Goal: Task Accomplishment & Management: Use online tool/utility

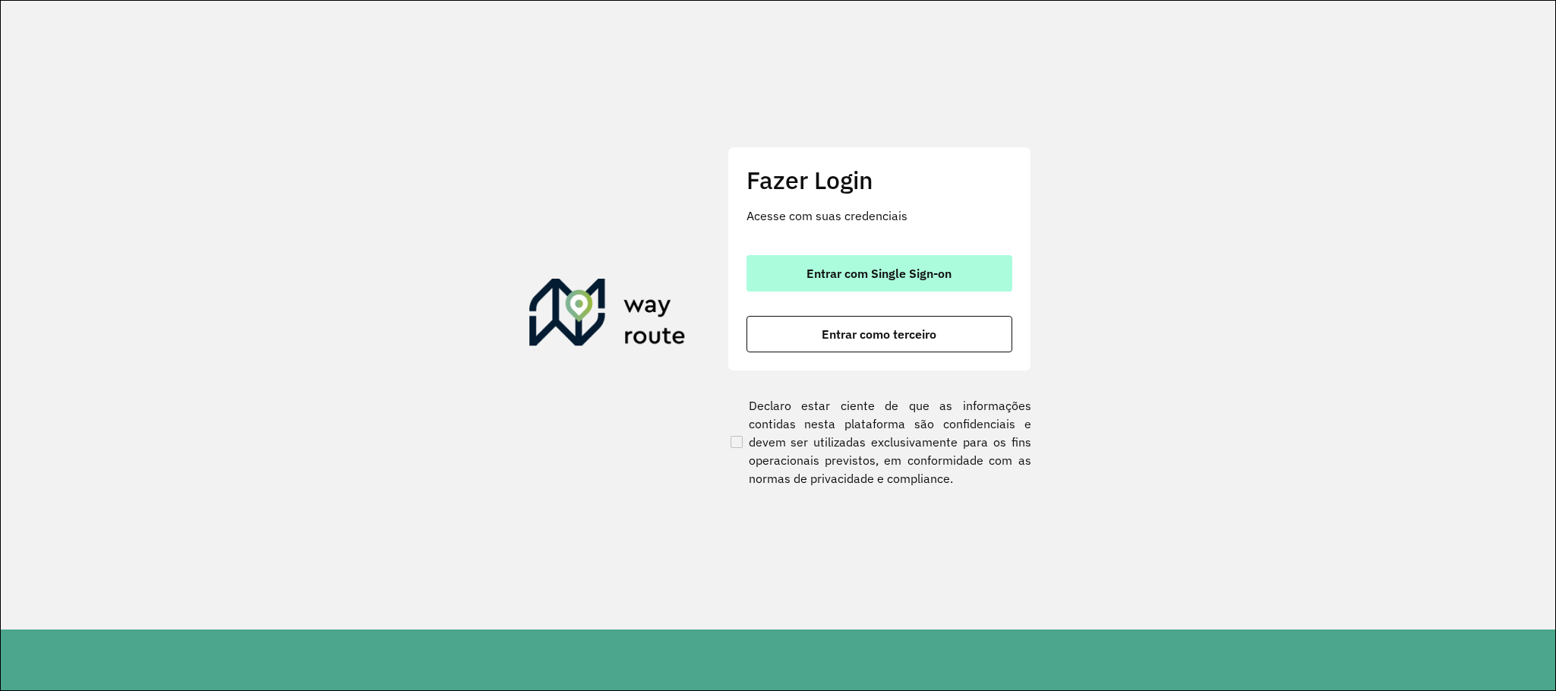
click at [754, 242] on div "Fazer Login Acesse com suas credenciais Entrar com Single Sign-on Entrar como t…" at bounding box center [880, 259] width 304 height 225
click at [769, 265] on button "Entrar com Single Sign-on" at bounding box center [880, 273] width 266 height 36
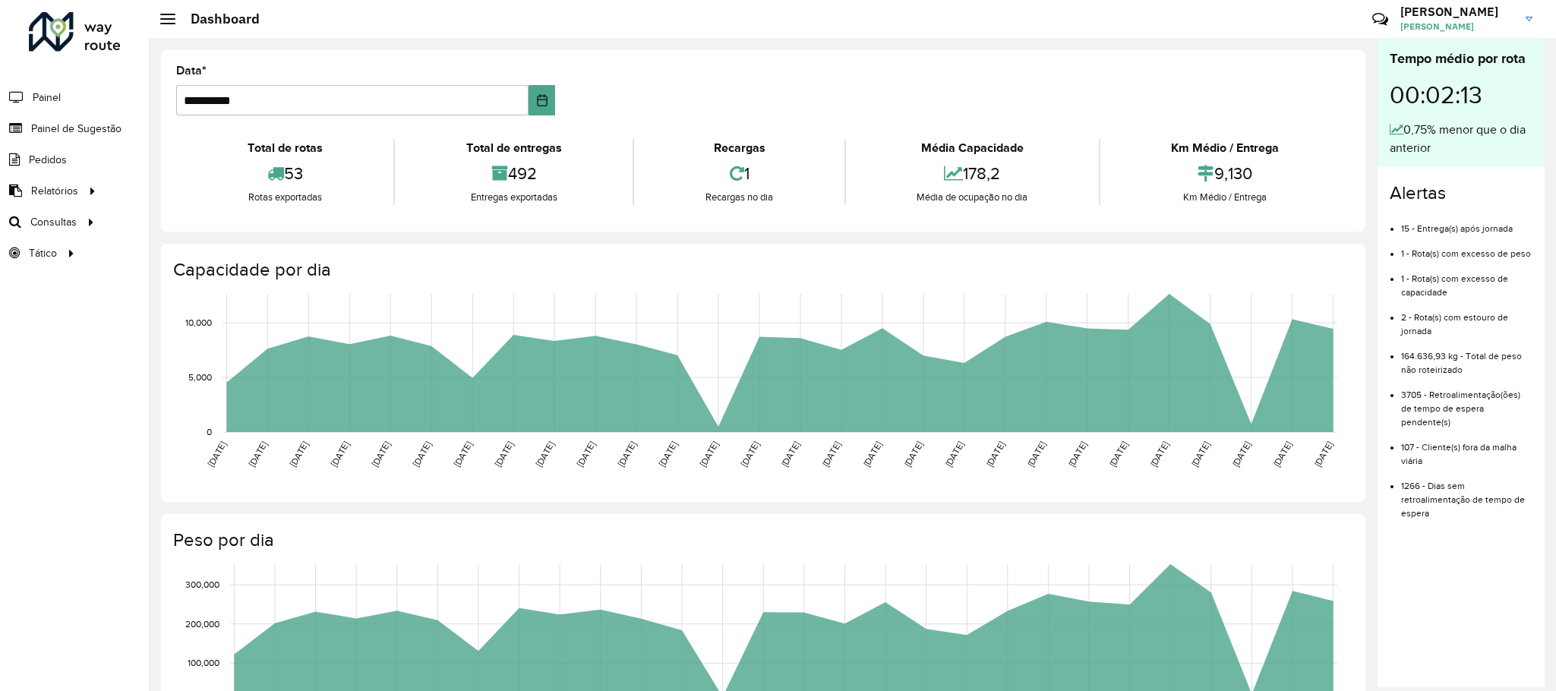
click at [76, 103] on li "Painel" at bounding box center [74, 97] width 149 height 32
click at [74, 131] on span "Painel de Sugestão" at bounding box center [78, 129] width 95 height 16
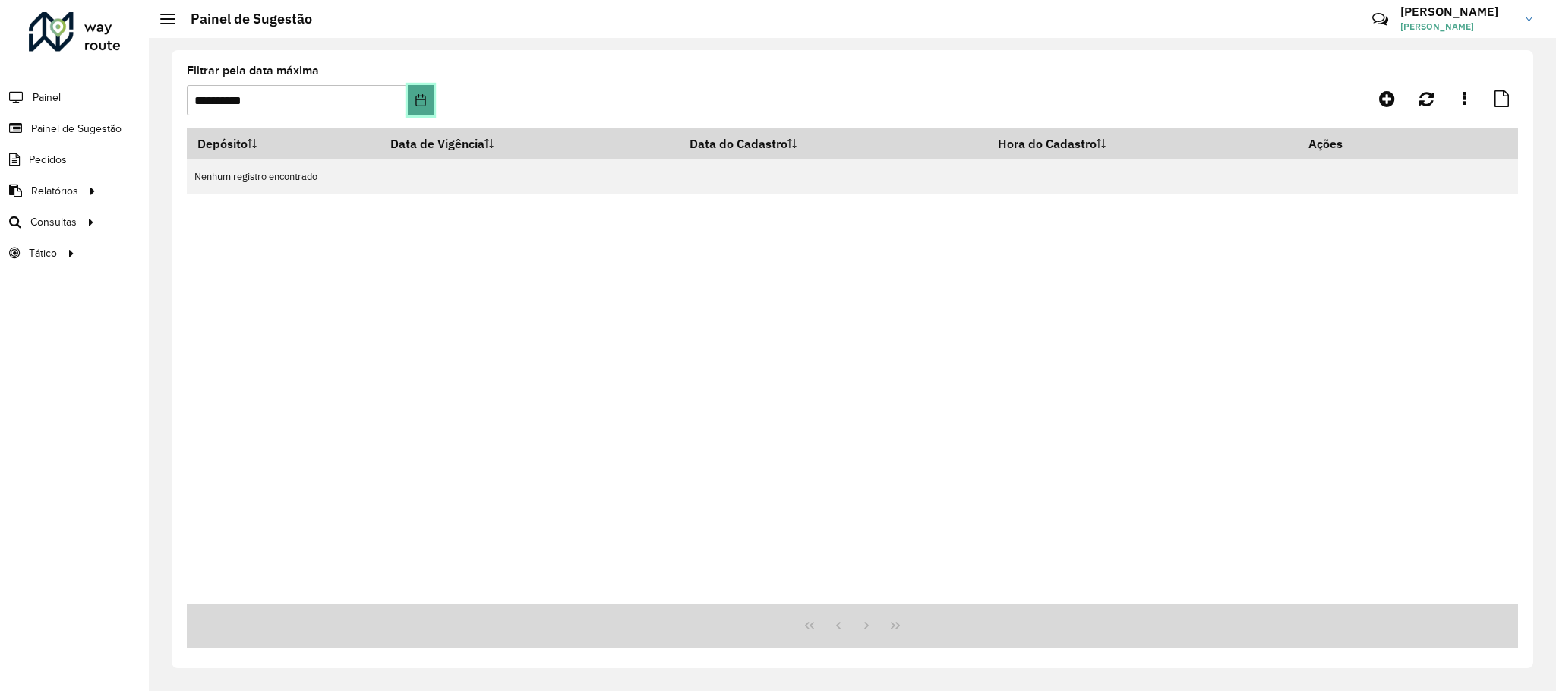
click at [415, 107] on button "Choose Date" at bounding box center [421, 100] width 26 height 30
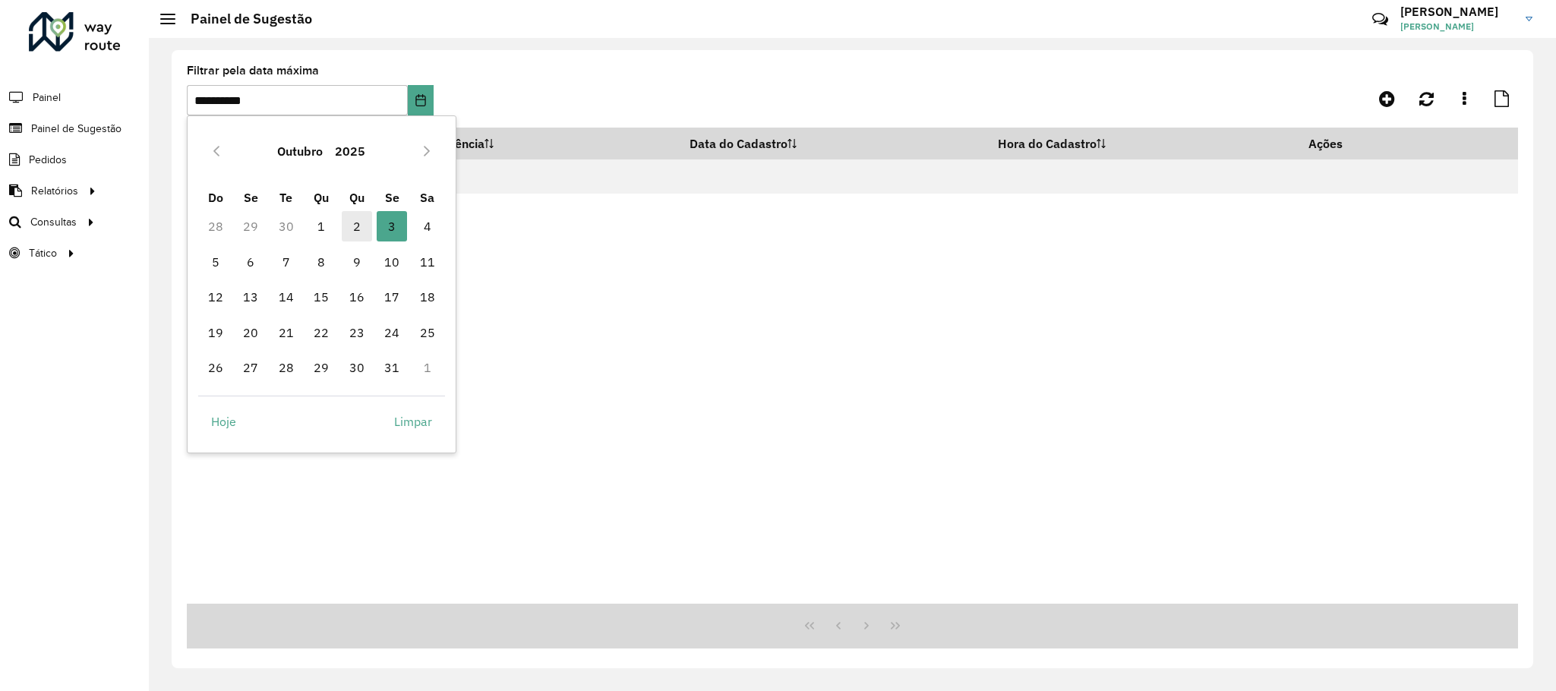
click at [353, 226] on span "2" at bounding box center [357, 226] width 30 height 30
type input "**********"
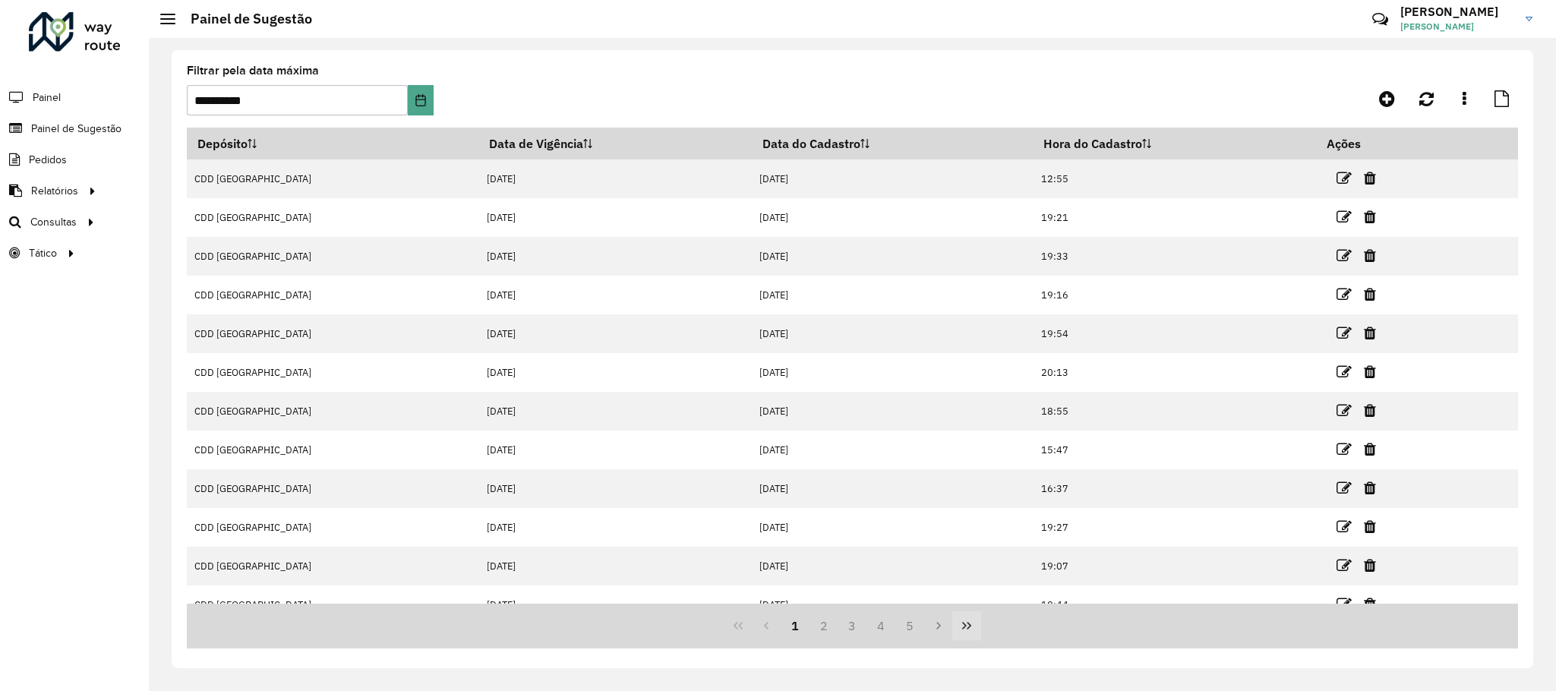
click at [967, 627] on icon "Last Page" at bounding box center [967, 626] width 12 height 12
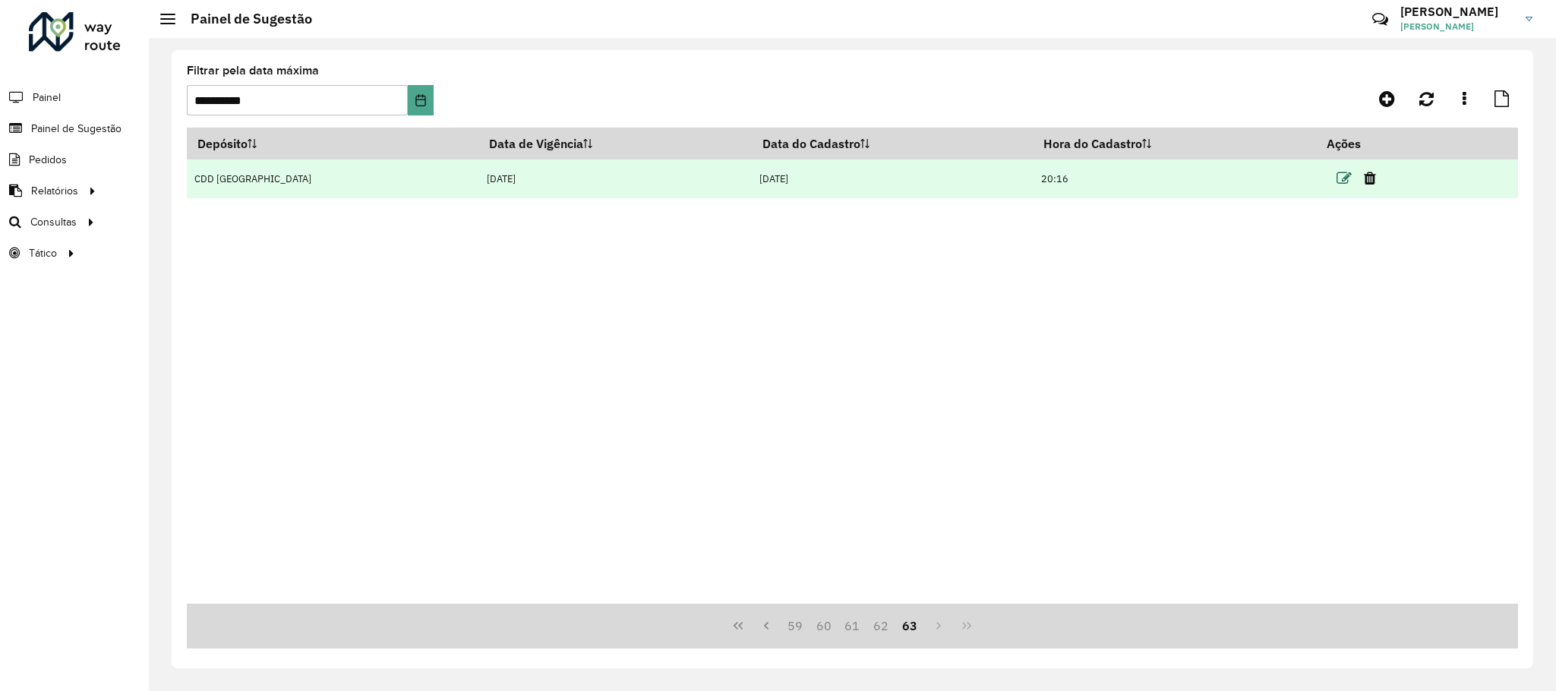
click at [1337, 183] on icon at bounding box center [1344, 178] width 15 height 15
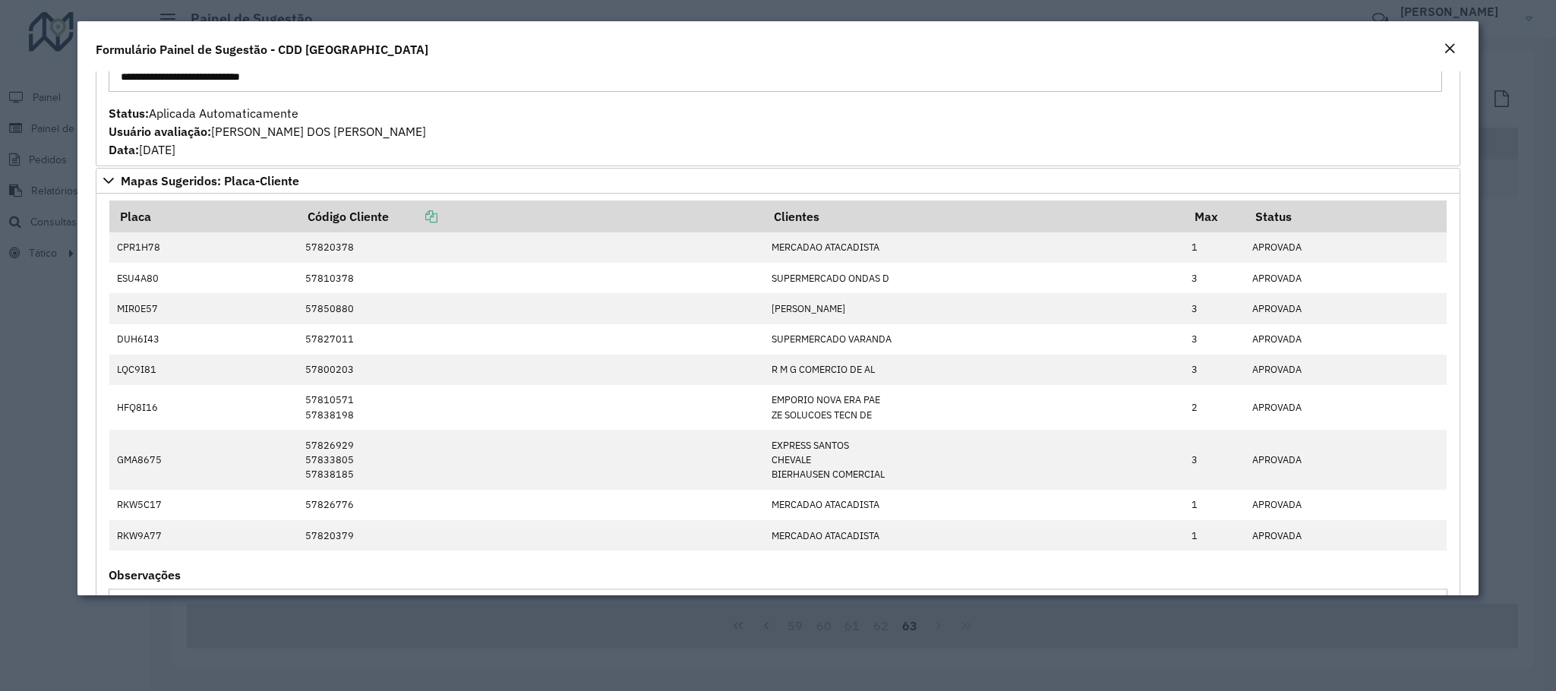
scroll to position [1328, 0]
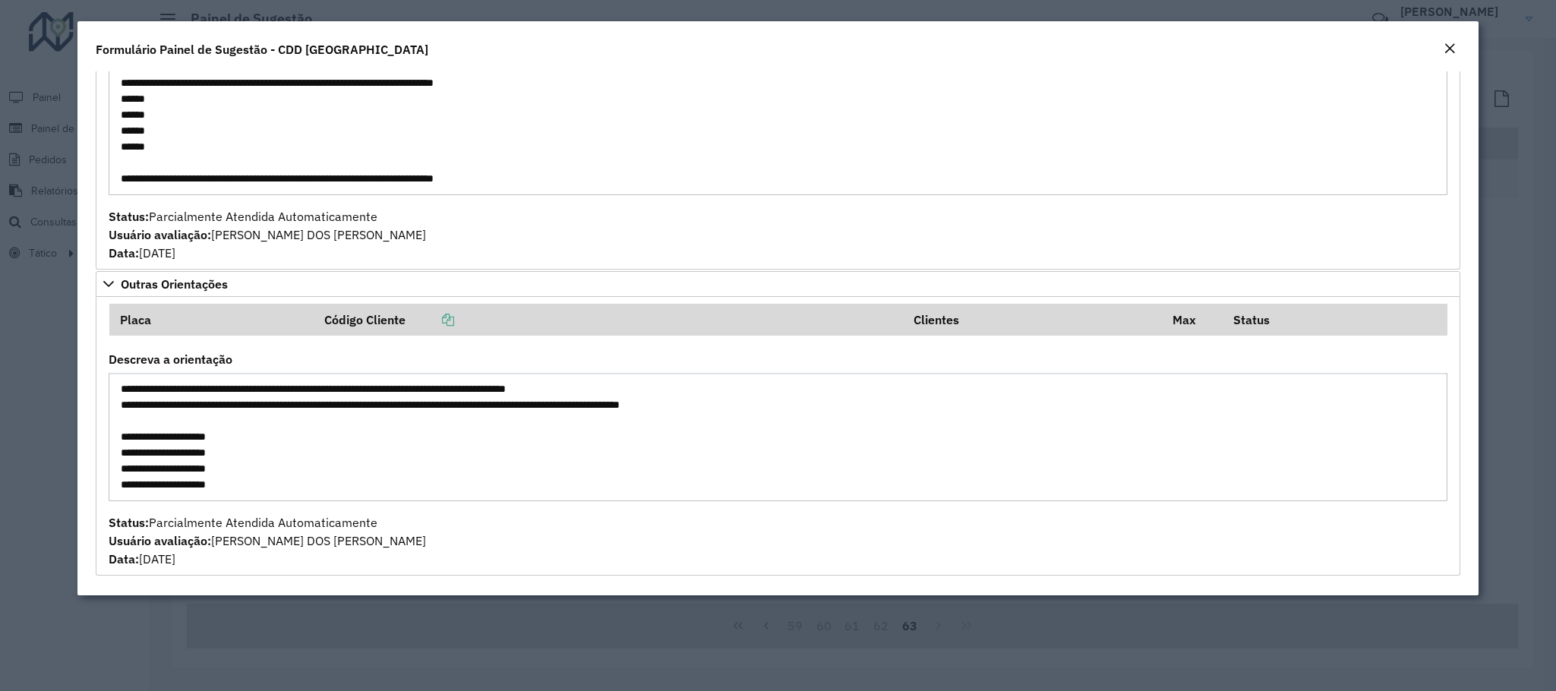
click at [330, 481] on textarea "**********" at bounding box center [778, 437] width 1338 height 128
